Goal: Communication & Community: Answer question/provide support

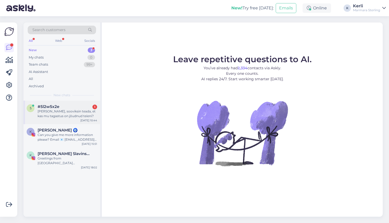
click at [62, 111] on div "[PERSON_NAME], sooviksin teada, et kas mu tagastus on jõudnud teieni?" at bounding box center [68, 113] width 60 height 9
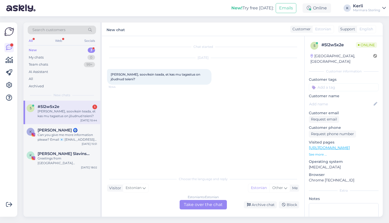
click at [52, 115] on div "[PERSON_NAME], sooviksin teada, et kas mu tagastus on jõudnud teieni?" at bounding box center [68, 113] width 60 height 9
click at [57, 138] on div "Can you give me more information please? Email 📧 Konstantinaspyropoulou@gmail.c…" at bounding box center [68, 136] width 60 height 9
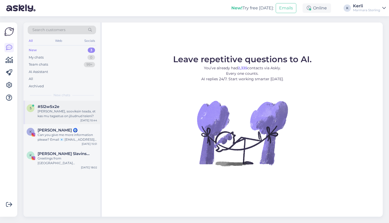
click at [58, 103] on div "5 #5l2w5x2e Tere, sooviksin teada, et kas mu tagastus on jõudnud teieni? [DATE]…" at bounding box center [62, 113] width 77 height 24
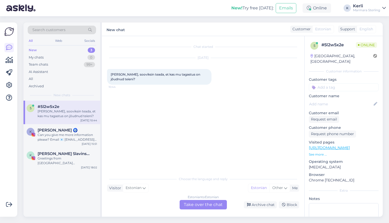
click at [202, 207] on div "Estonian to Estonian Take over the chat" at bounding box center [203, 204] width 47 height 9
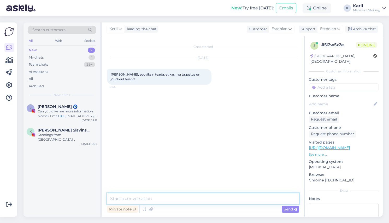
click at [202, 201] on textarea at bounding box center [203, 198] width 192 height 11
type textarea "Tere, kuidas on [PERSON_NAME]?"
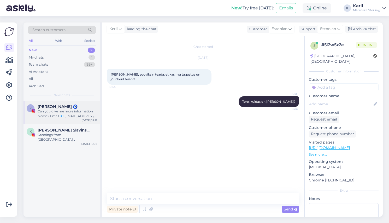
click at [70, 118] on div "Can you give me more information please? Email 📧 [EMAIL_ADDRESS][DOMAIN_NAME]" at bounding box center [68, 113] width 60 height 9
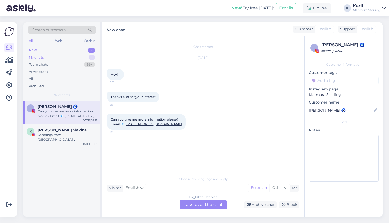
click at [76, 55] on div "My chats 1" at bounding box center [62, 57] width 68 height 7
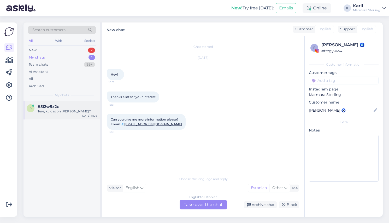
click at [76, 108] on div "#5l2w5x2e" at bounding box center [68, 106] width 60 height 5
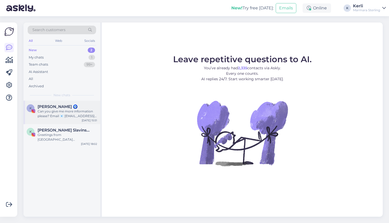
click at [53, 114] on div "Can you give me more information please? Email 📧 [EMAIL_ADDRESS][DOMAIN_NAME]" at bounding box center [68, 113] width 60 height 9
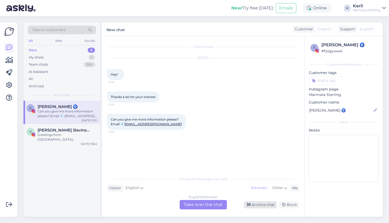
click at [266, 206] on div "Archive chat" at bounding box center [260, 204] width 33 height 7
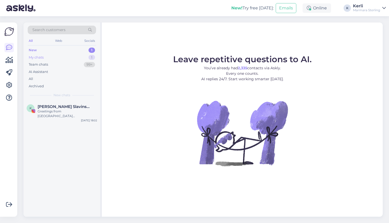
click at [50, 54] on div "My chats 1" at bounding box center [62, 57] width 68 height 7
click at [61, 113] on div "Tere, kuidas on teie nimi?" at bounding box center [68, 111] width 60 height 5
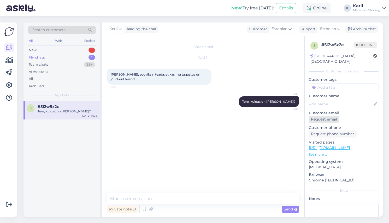
click at [338, 116] on div "Request email" at bounding box center [324, 119] width 30 height 7
click at [365, 29] on div "Archive chat" at bounding box center [361, 29] width 33 height 7
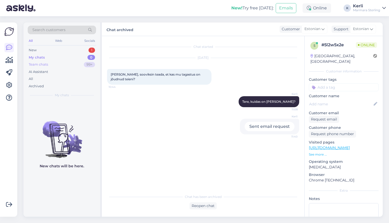
click at [55, 63] on div "Team chats 99+" at bounding box center [62, 64] width 68 height 7
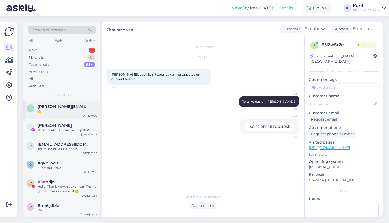
click at [66, 109] on div "👍" at bounding box center [68, 111] width 60 height 5
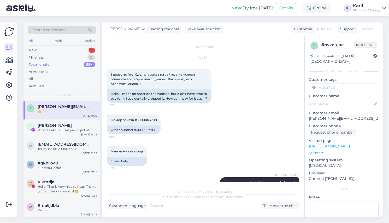
scroll to position [391, 0]
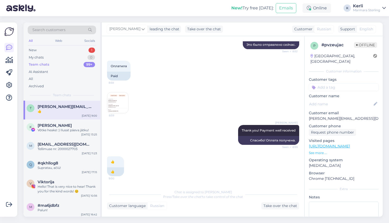
click at [113, 108] on img at bounding box center [117, 102] width 21 height 21
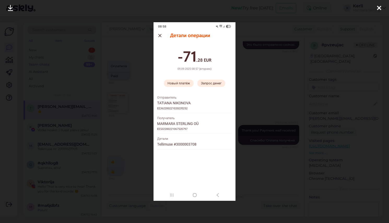
click at [381, 7] on icon at bounding box center [379, 8] width 4 height 7
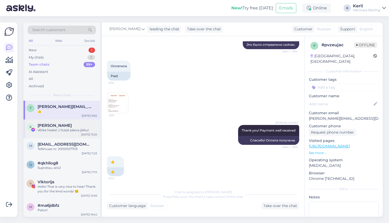
click at [65, 129] on div "Võtke heaks! :) Ilusat päeva jätku!" at bounding box center [68, 130] width 60 height 5
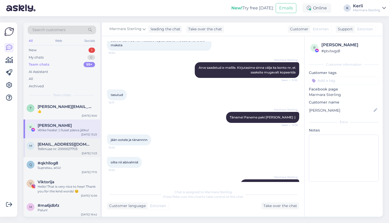
click at [57, 145] on span "mlaadoga@gmail.com" at bounding box center [65, 144] width 54 height 5
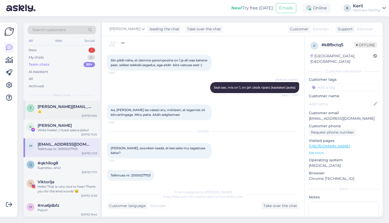
click at [47, 106] on span "tanya-solnce5@mail.ru" at bounding box center [65, 106] width 54 height 5
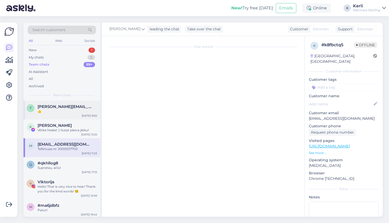
scroll to position [391, 0]
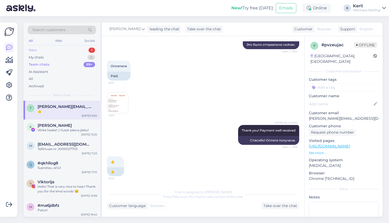
click at [53, 49] on div "New 1" at bounding box center [62, 50] width 68 height 7
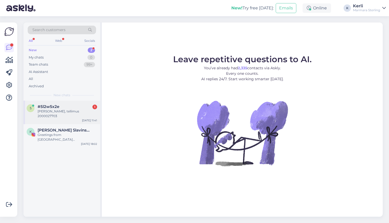
click at [70, 106] on div "#5l2w5x2e 1" at bounding box center [68, 106] width 60 height 5
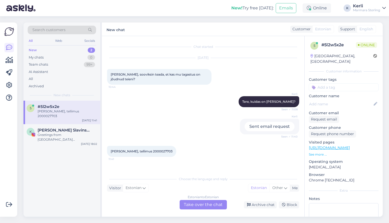
drag, startPoint x: 111, startPoint y: 146, endPoint x: 185, endPoint y: 148, distance: 74.2
click at [185, 148] on div "[PERSON_NAME], tellimus 2000027703 11:41" at bounding box center [203, 151] width 192 height 22
copy span "[PERSON_NAME], tellimus 2000027703"
click at [203, 204] on div "Estonian to Estonian Take over the chat" at bounding box center [203, 204] width 47 height 9
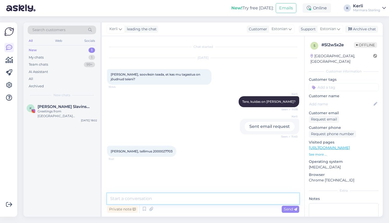
click at [202, 202] on textarea at bounding box center [203, 198] width 192 height 11
type textarea "Üks hetk kohe kontrollime"
click at [180, 200] on textarea at bounding box center [203, 198] width 192 height 11
click at [180, 199] on textarea at bounding box center [203, 198] width 192 height 11
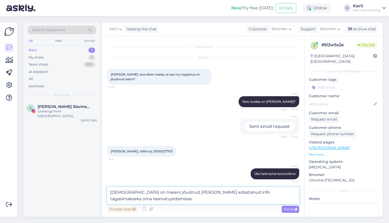
type textarea "[DEMOGRAPHIC_DATA] on meieni jõudnud [PERSON_NAME] edastanud info tagasimakseks…"
click at [287, 208] on span "Send" at bounding box center [290, 209] width 13 height 5
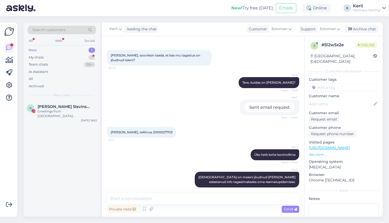
scroll to position [42, 0]
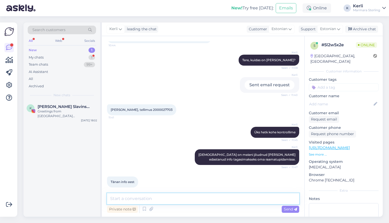
click at [163, 201] on textarea at bounding box center [203, 198] width 192 height 11
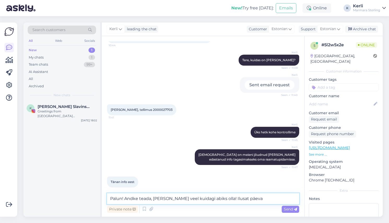
type textarea "Palun! Andke teada, [PERSON_NAME] veel kuidagi abiks olla! Ilusat päeva!"
